Goal: Complete application form

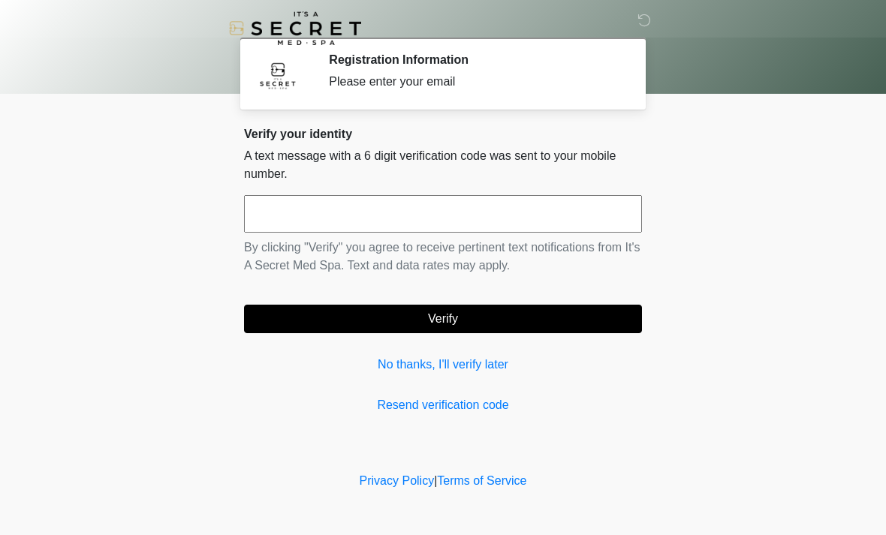
click at [281, 210] on input "text" at bounding box center [443, 214] width 398 height 38
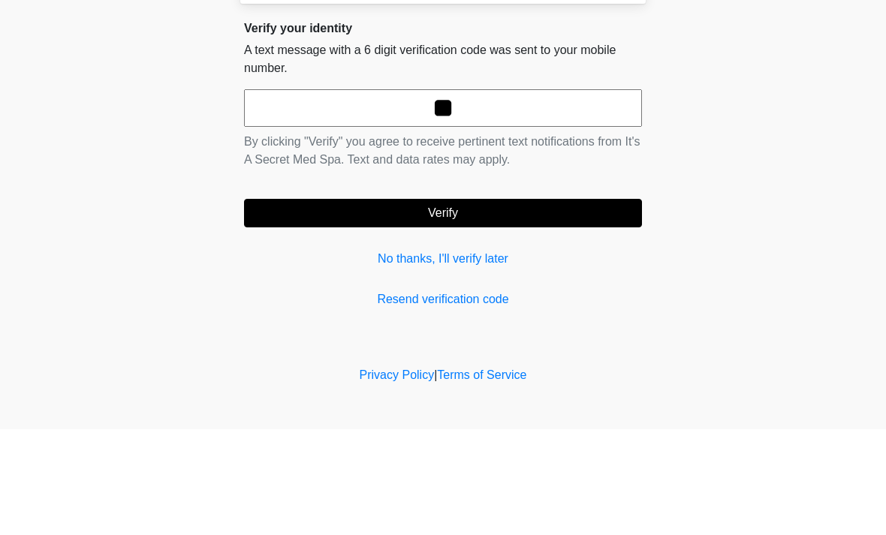
type input "*"
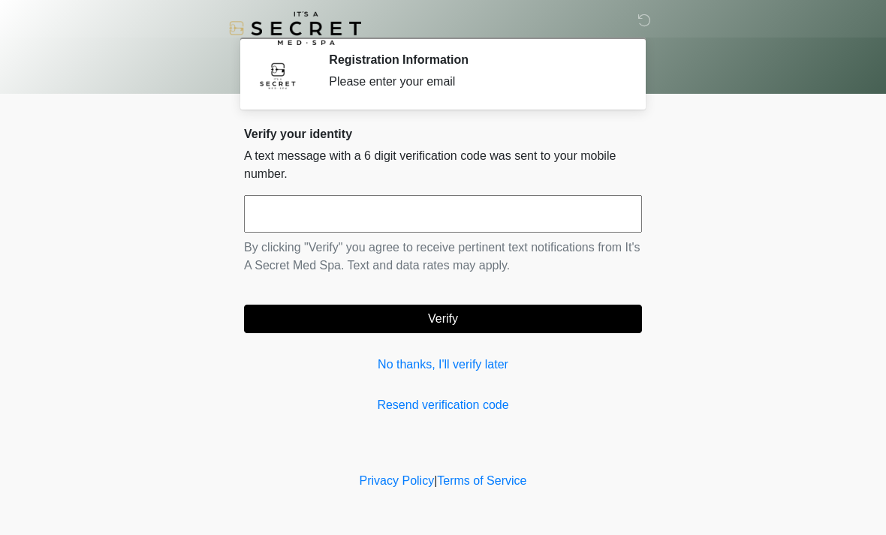
click at [492, 96] on section "Registration Information Please enter your email Please connect to Wi-Fi now Pr…" at bounding box center [442, 74] width 405 height 72
click at [300, 213] on input "text" at bounding box center [443, 214] width 398 height 38
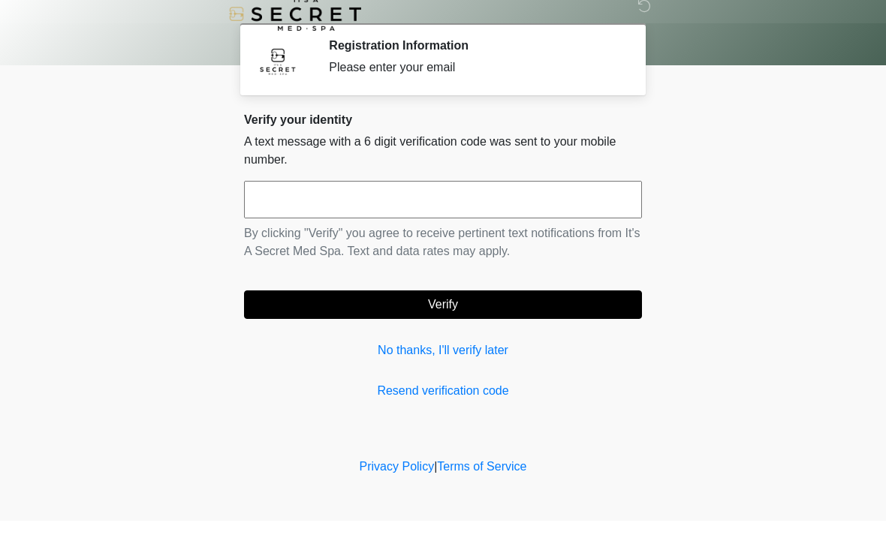
click at [745, 141] on body "‎ ‎ Registration Information Please enter your email Please connect to Wi-Fi no…" at bounding box center [443, 267] width 886 height 535
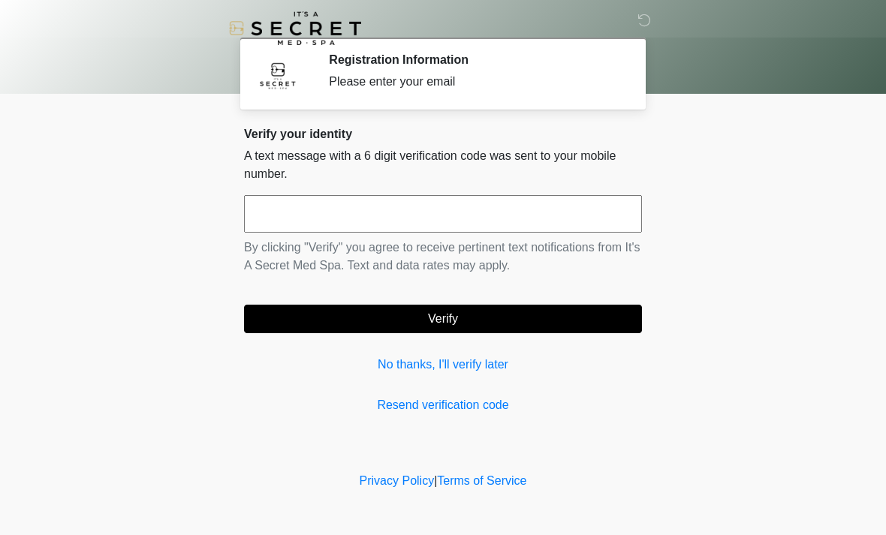
click at [445, 318] on button "Verify" at bounding box center [443, 319] width 398 height 29
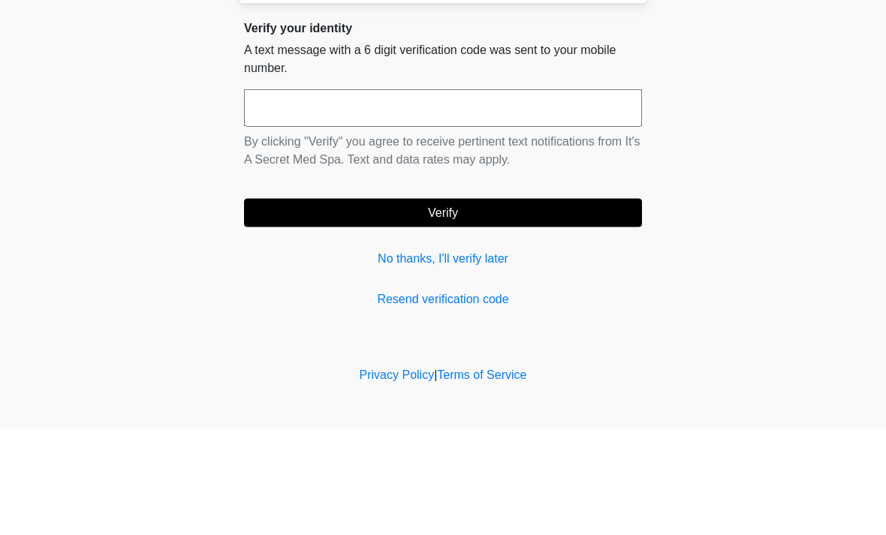
click at [790, 105] on body "‎ ‎ Registration Information Please enter your email Please connect to Wi-Fi no…" at bounding box center [443, 267] width 886 height 535
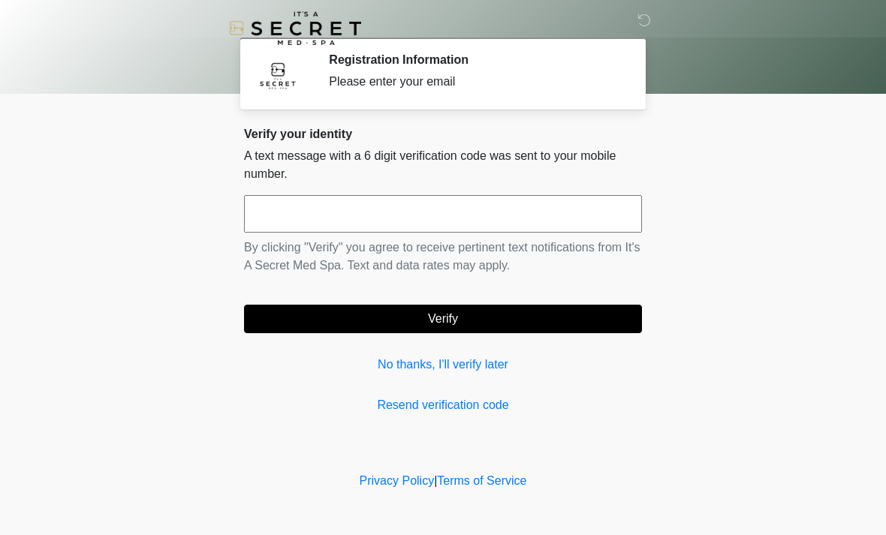
click at [284, 203] on input "text" at bounding box center [443, 214] width 398 height 38
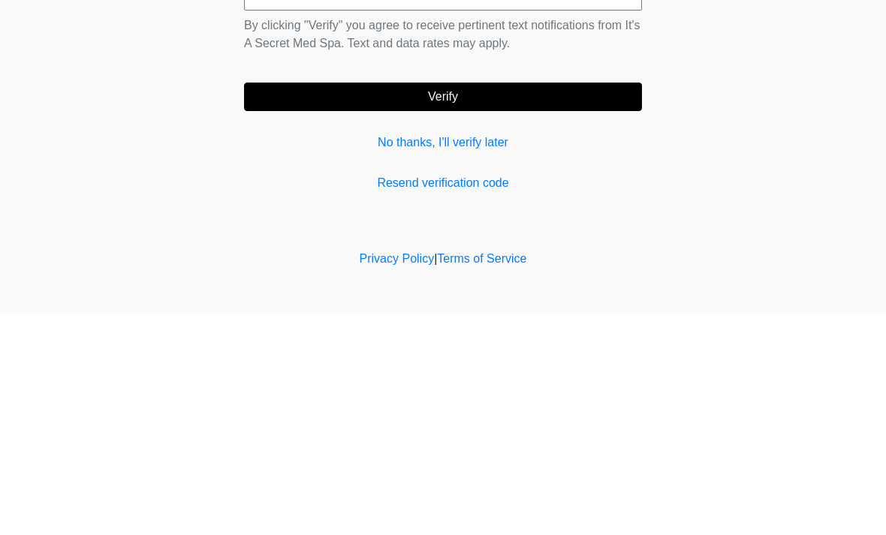
click at [485, 356] on link "No thanks, I'll verify later" at bounding box center [443, 365] width 398 height 18
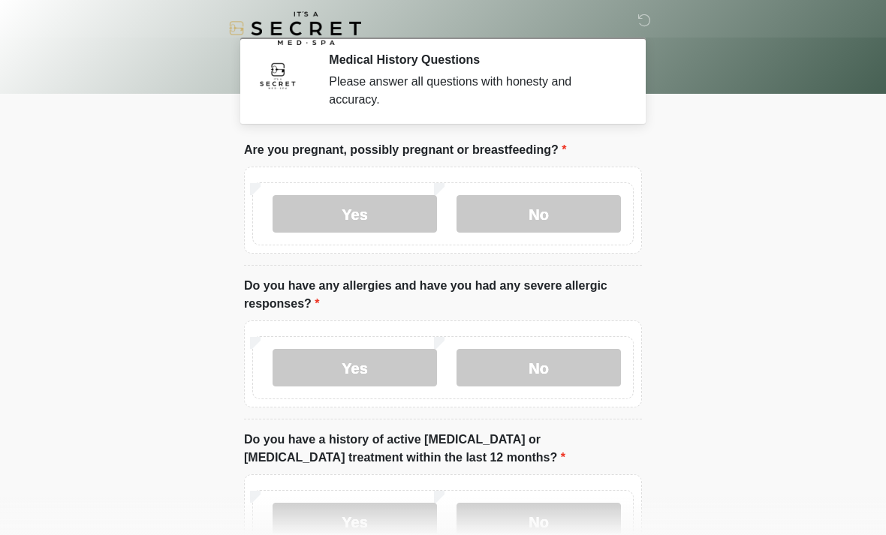
click at [570, 217] on label "No" at bounding box center [538, 214] width 164 height 38
click at [362, 369] on label "Yes" at bounding box center [354, 368] width 164 height 38
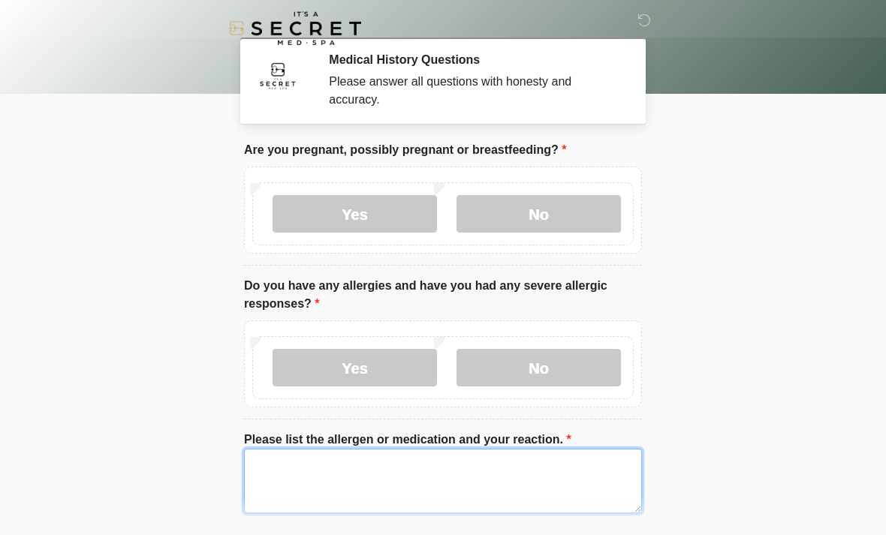
click at [287, 485] on textarea "Please list the allergen or medication and your reaction." at bounding box center [443, 481] width 398 height 65
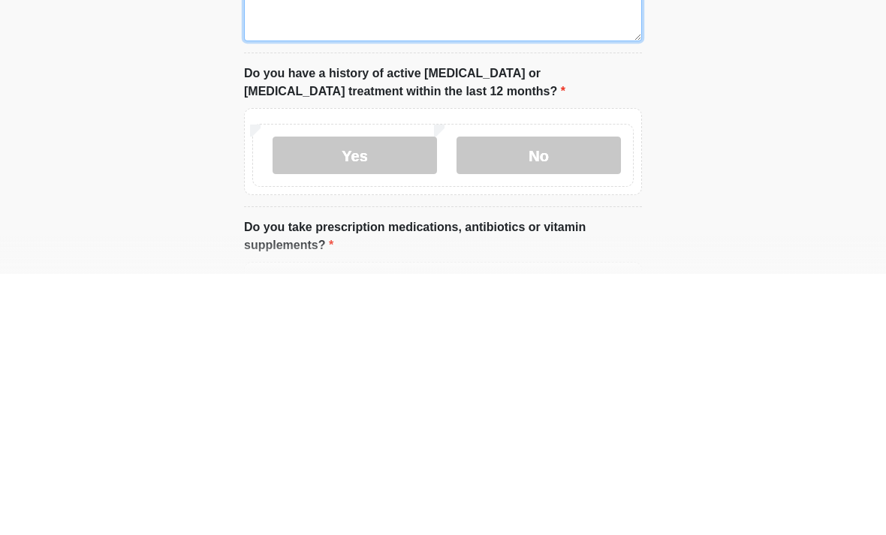
scroll to position [473, 0]
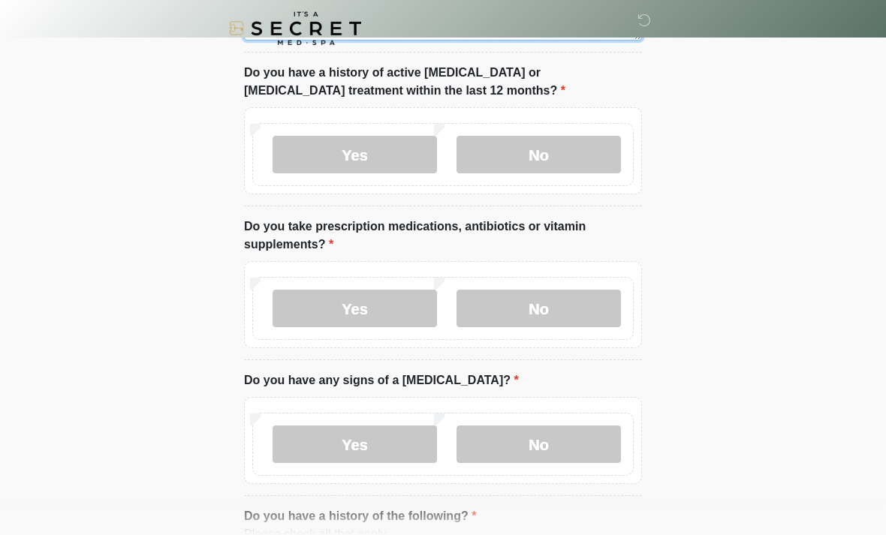
type textarea "**********"
click at [577, 160] on label "No" at bounding box center [538, 155] width 164 height 38
click at [370, 311] on label "Yes" at bounding box center [354, 309] width 164 height 38
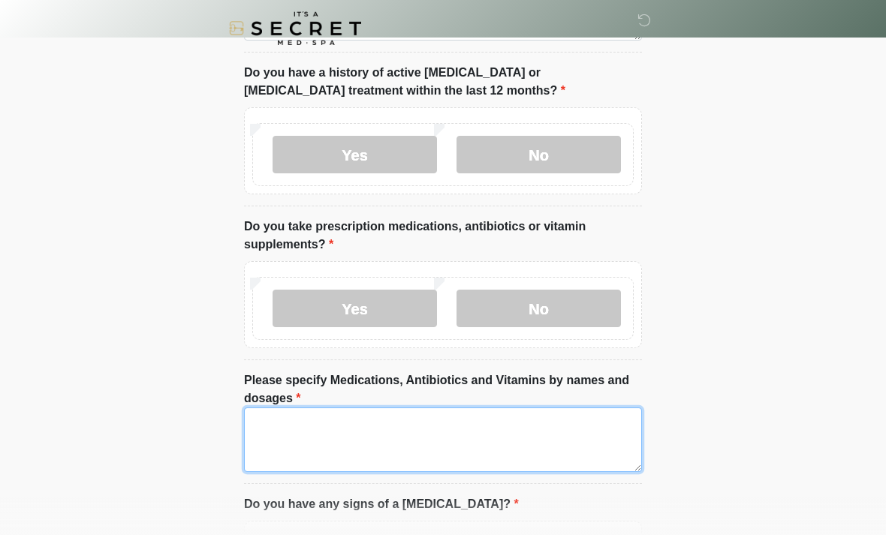
click at [456, 426] on textarea "Please specify Medications, Antibiotics and Vitamins by names and dosages" at bounding box center [443, 440] width 398 height 65
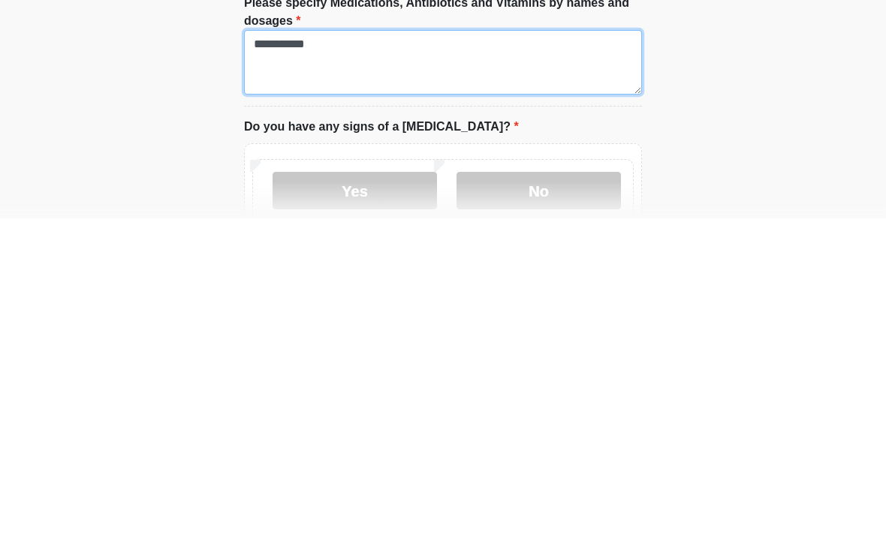
scroll to position [535, 0]
type textarea "**********"
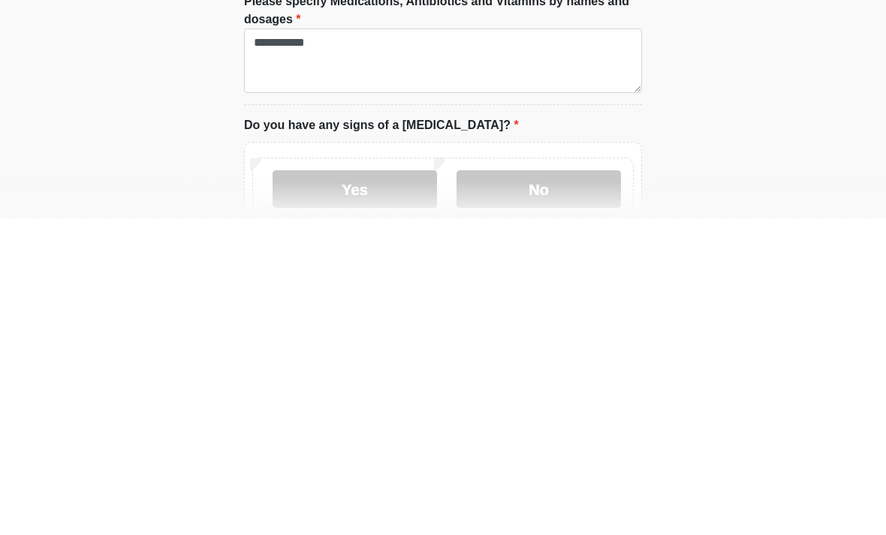
click at [558, 487] on label "No" at bounding box center [538, 506] width 164 height 38
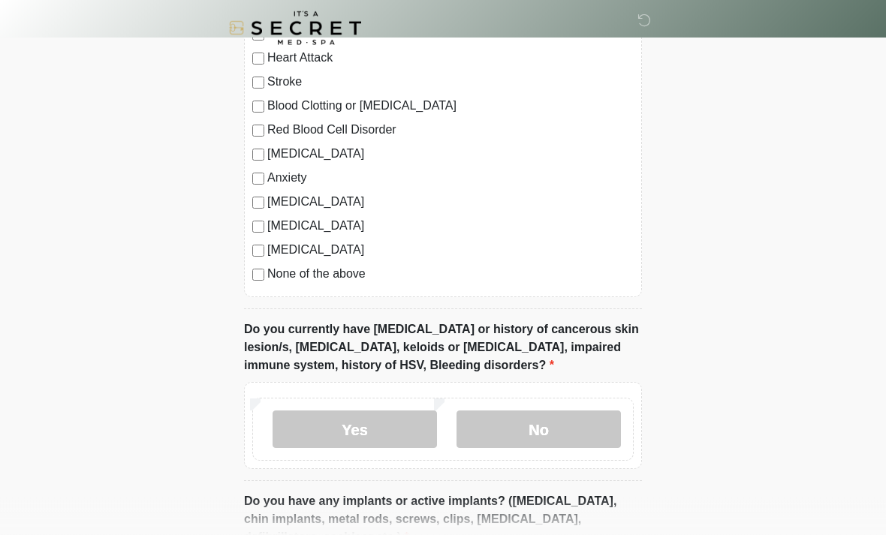
scroll to position [1155, 0]
click at [559, 434] on label "No" at bounding box center [538, 430] width 164 height 38
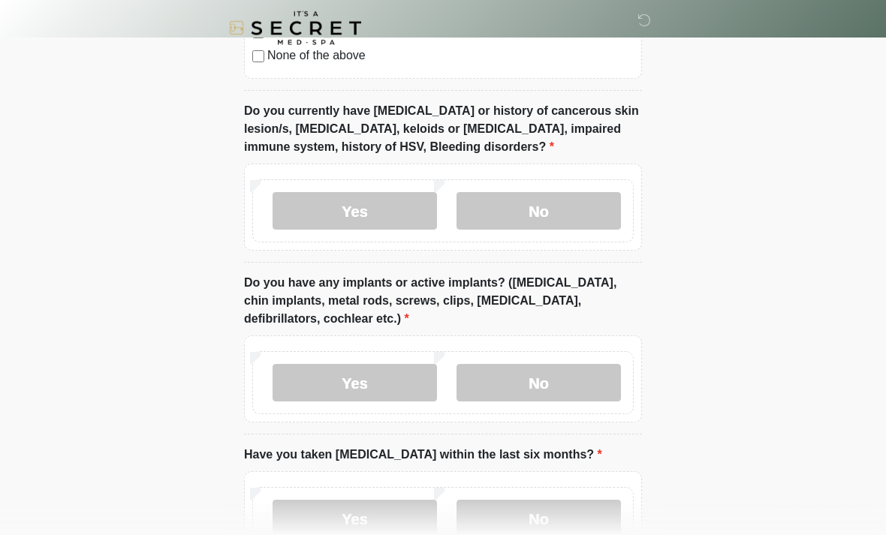
scroll to position [1374, 0]
click at [387, 374] on label "Yes" at bounding box center [354, 383] width 164 height 38
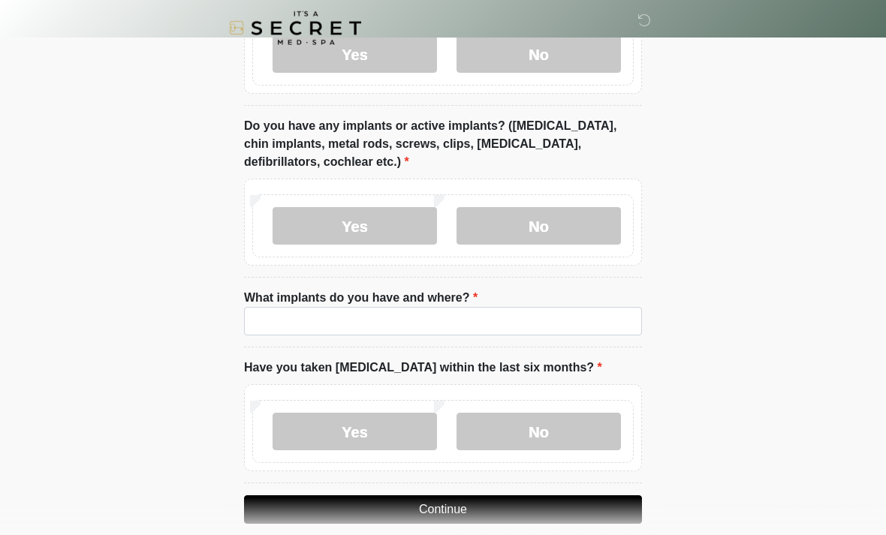
scroll to position [1531, 0]
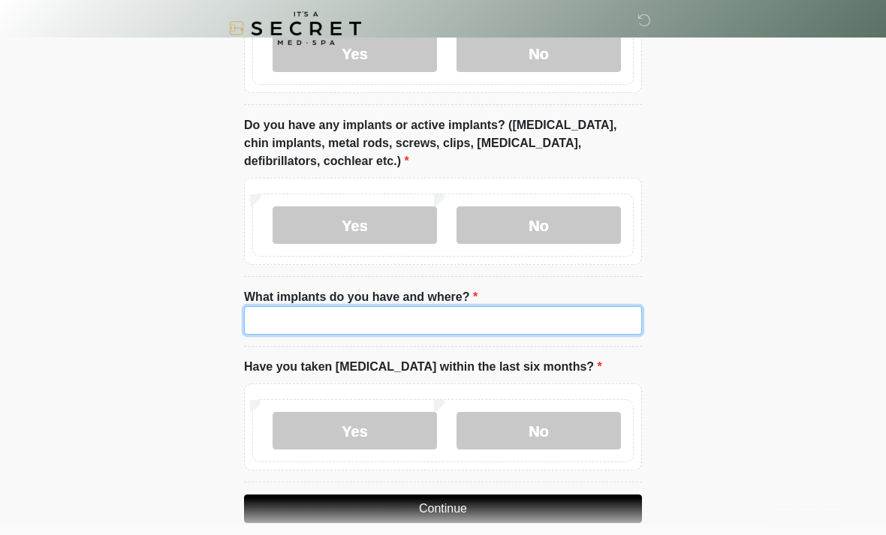
click at [542, 325] on input "What implants do you have and where?" at bounding box center [443, 320] width 398 height 29
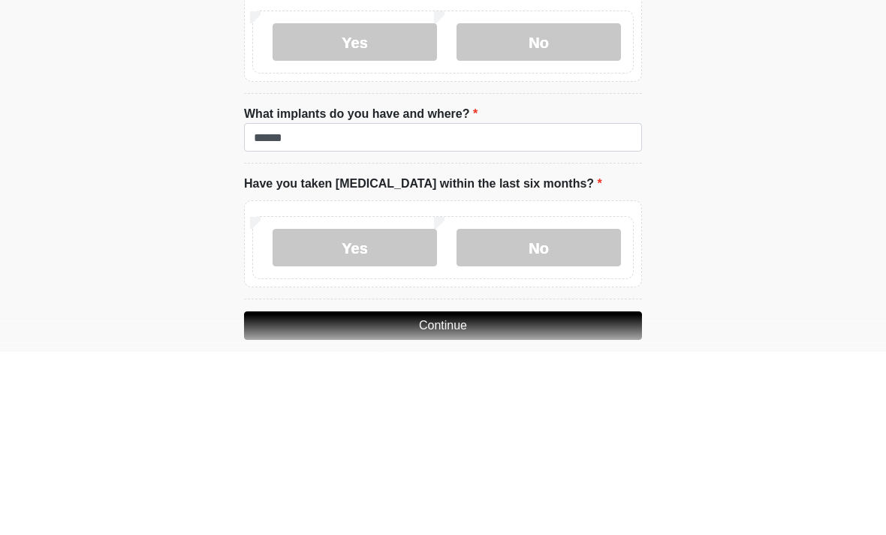
scroll to position [1548, 0]
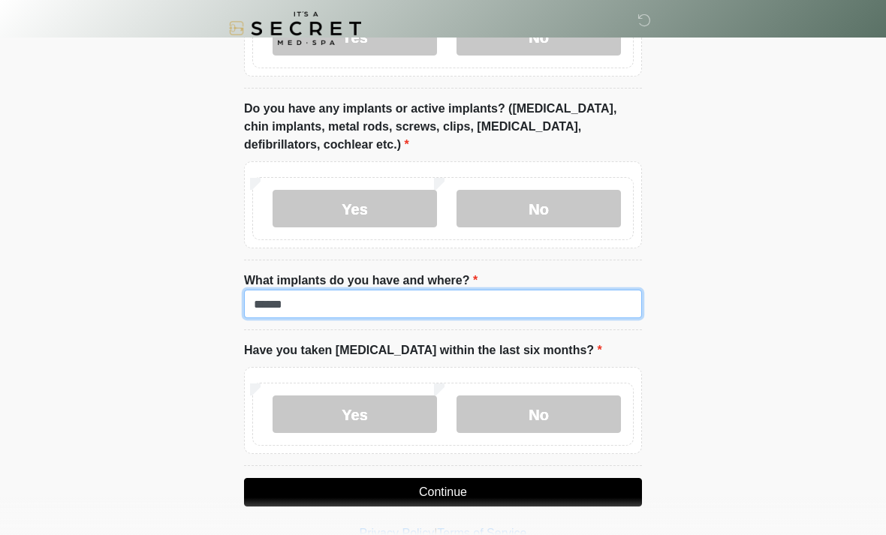
type input "*****"
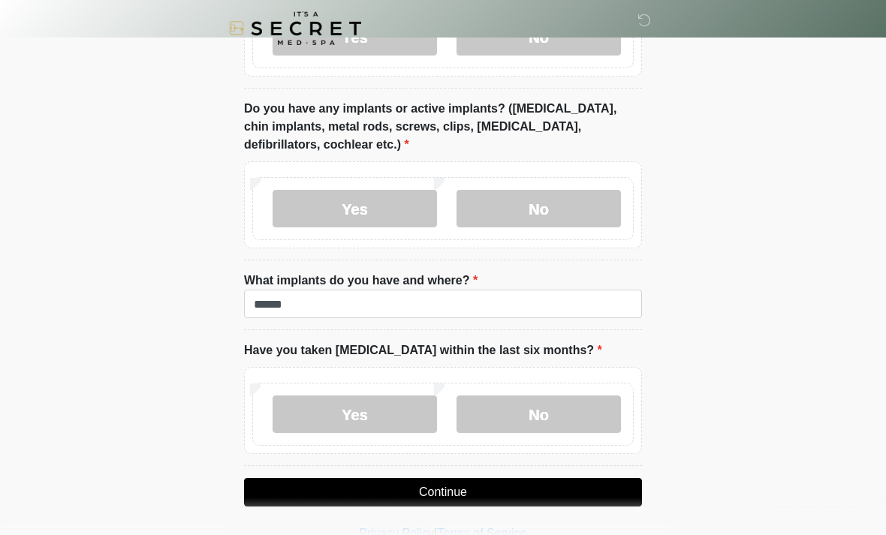
click at [592, 406] on label "No" at bounding box center [538, 415] width 164 height 38
click at [580, 486] on button "Continue" at bounding box center [443, 492] width 398 height 29
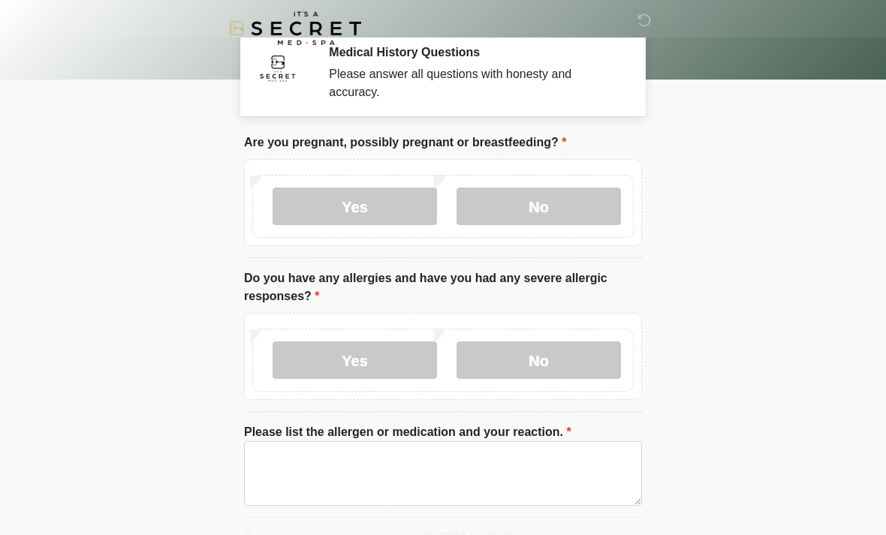
scroll to position [0, 0]
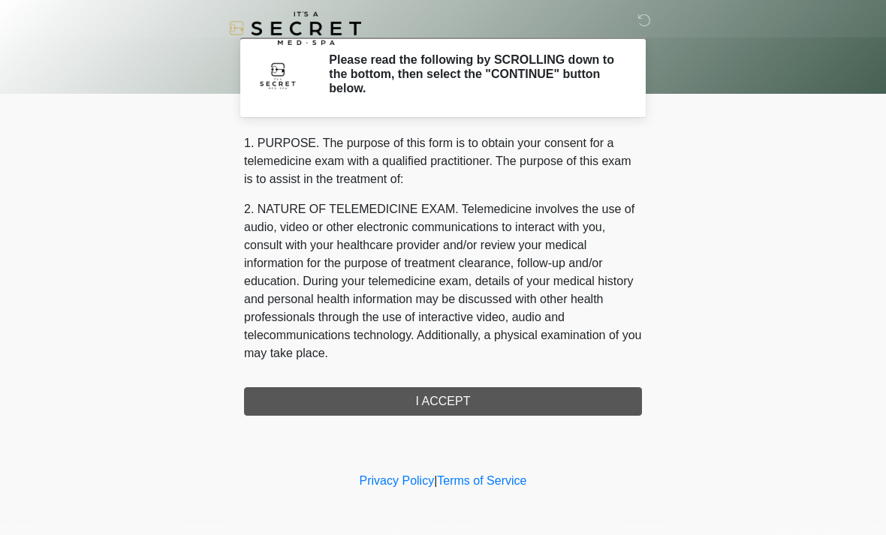
click at [599, 399] on div "1. PURPOSE. The purpose of this form is to obtain your consent for a telemedici…" at bounding box center [443, 275] width 398 height 282
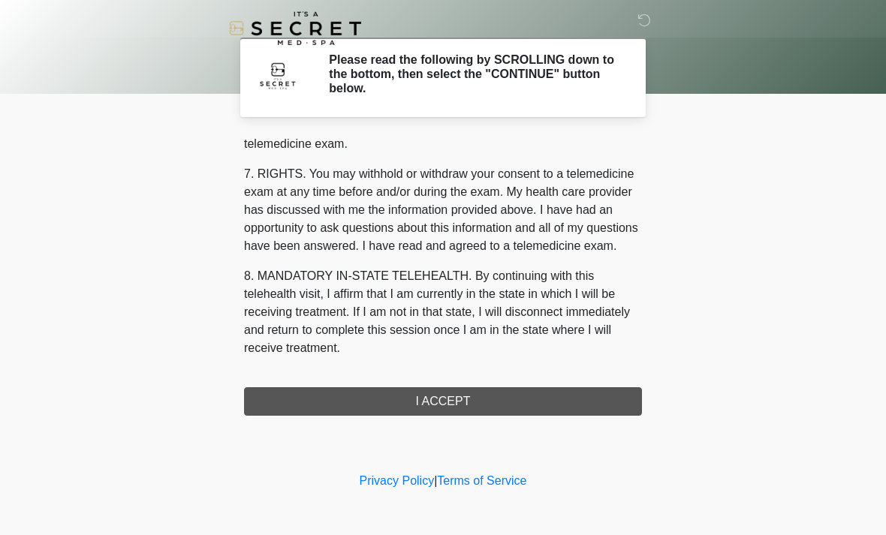
click at [580, 392] on div "1. PURPOSE. The purpose of this form is to obtain your consent for a telemedici…" at bounding box center [443, 275] width 398 height 282
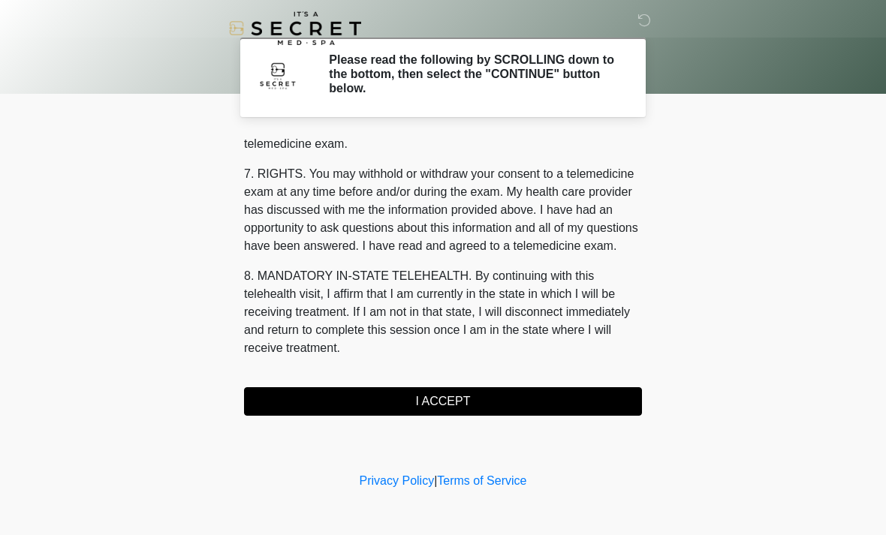
click at [580, 392] on button "I ACCEPT" at bounding box center [443, 401] width 398 height 29
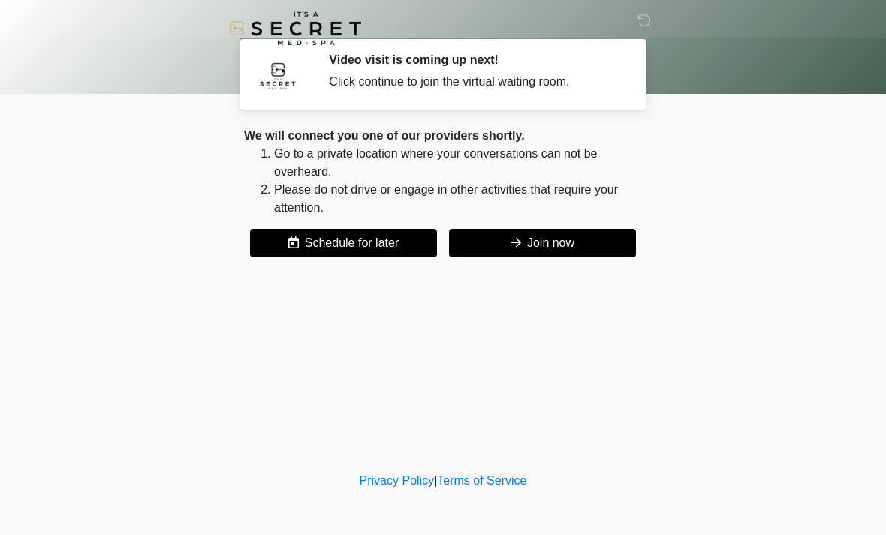
click at [589, 245] on button "Join now" at bounding box center [542, 243] width 187 height 29
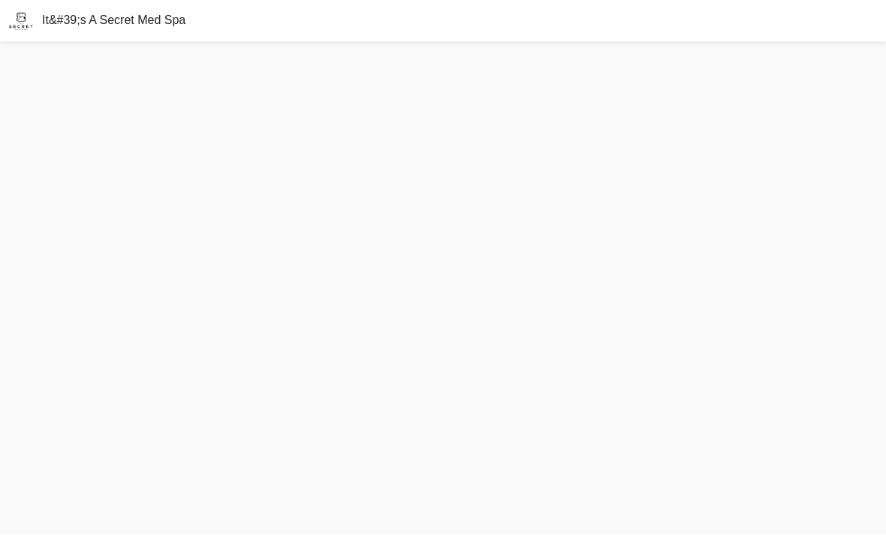
scroll to position [11, 0]
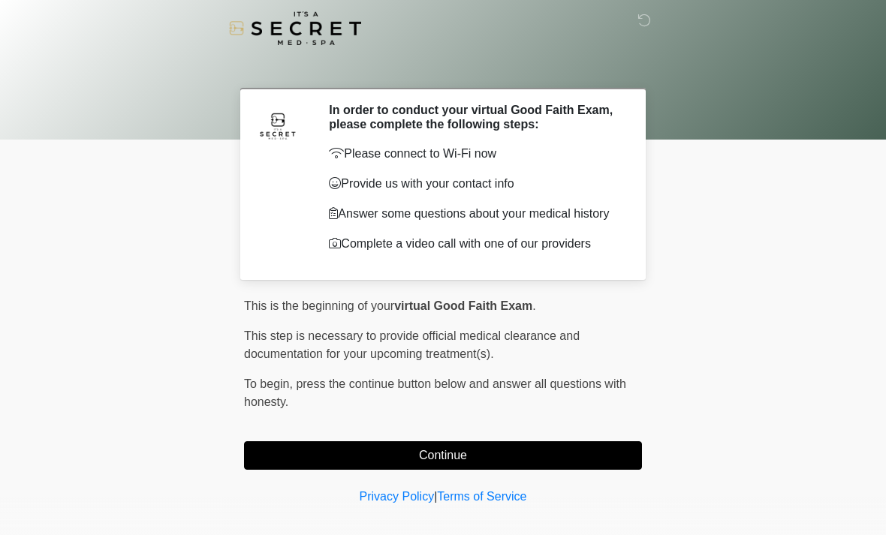
scroll to position [11, 0]
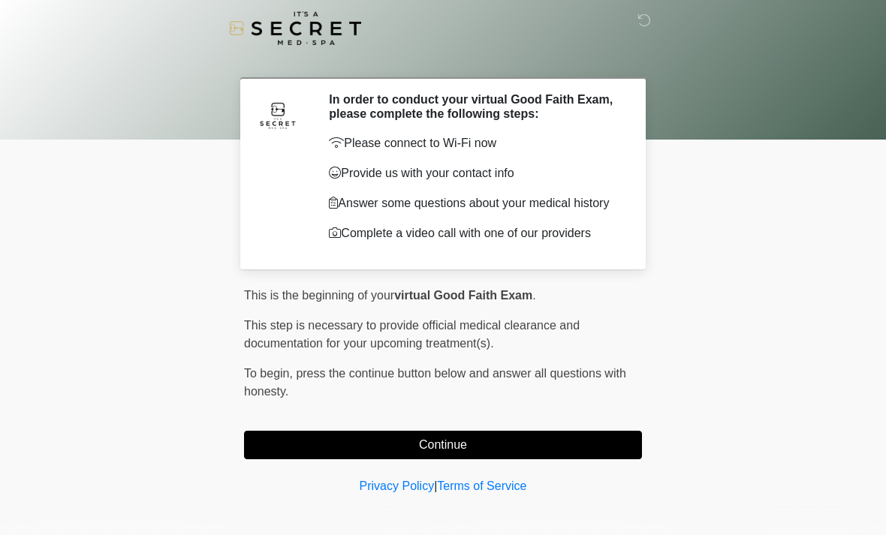
click at [513, 444] on button "Continue" at bounding box center [443, 445] width 398 height 29
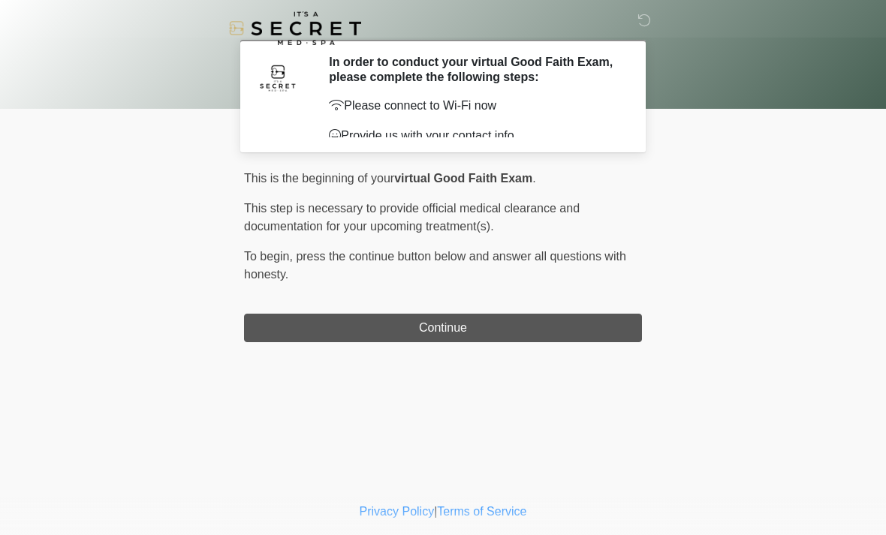
scroll to position [0, 0]
